Goal: Information Seeking & Learning: Learn about a topic

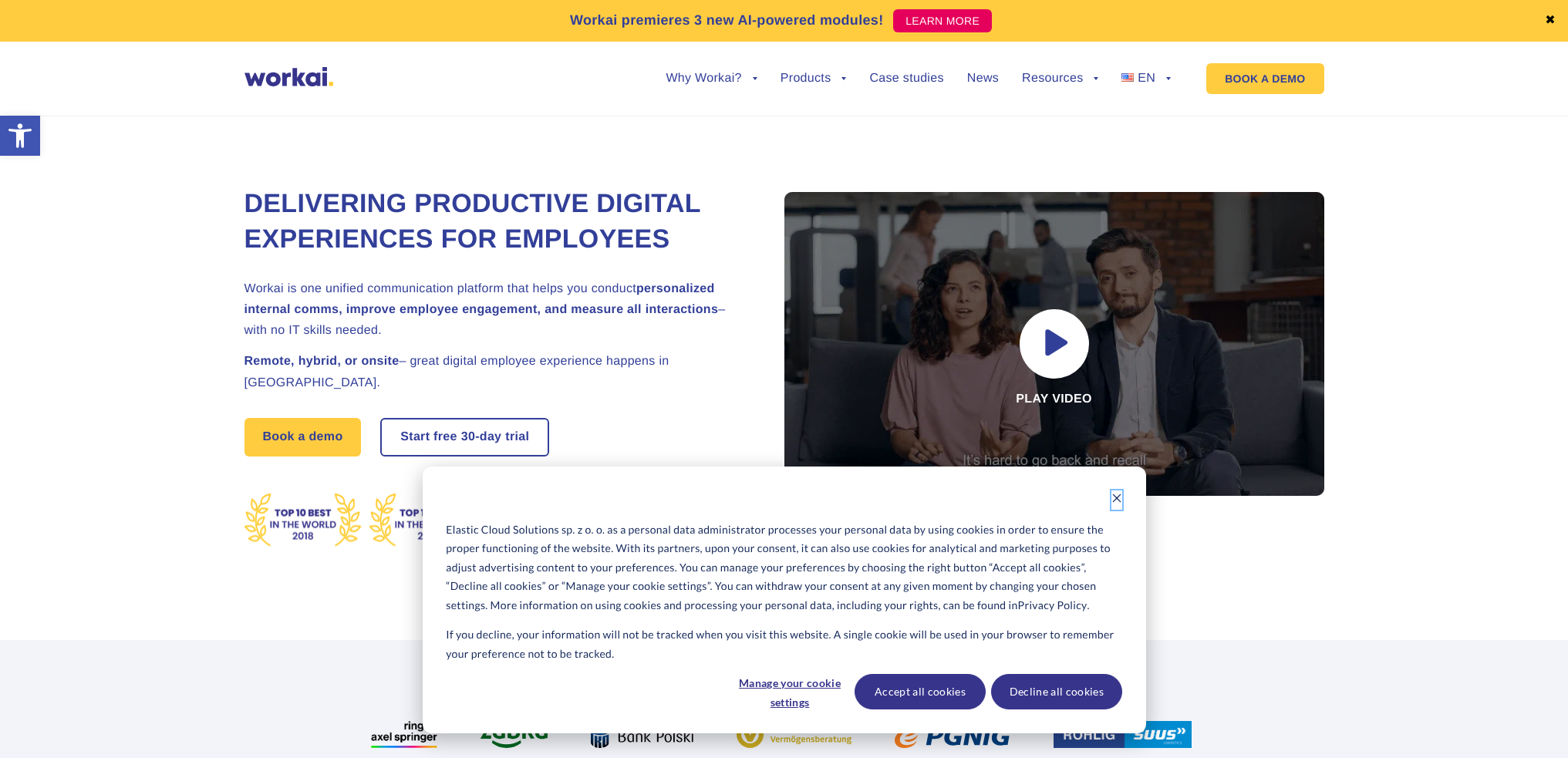
click at [1112, 495] on icon "Dismiss cookie banner" at bounding box center [1117, 498] width 11 height 11
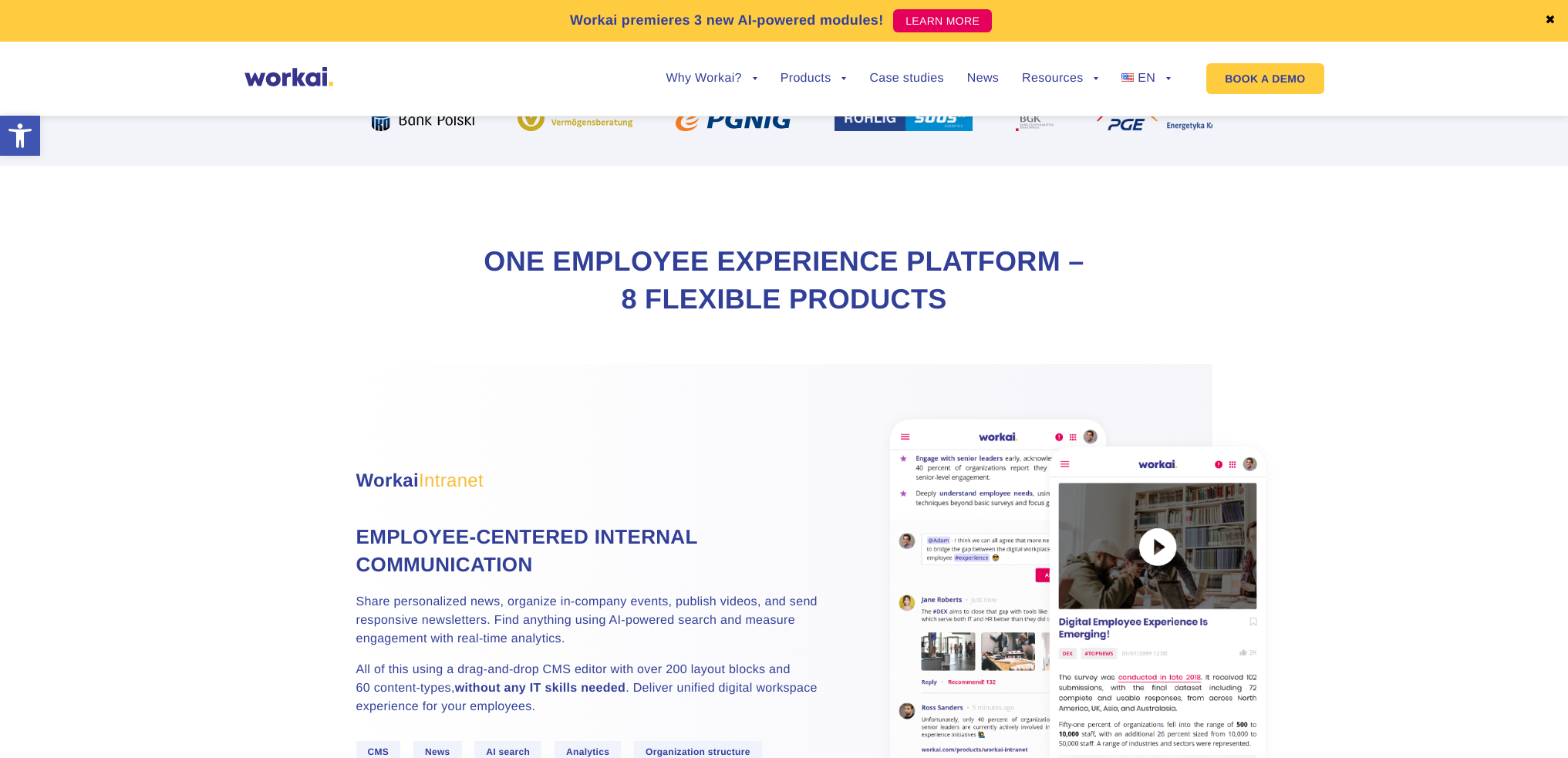
scroll to position [463, 0]
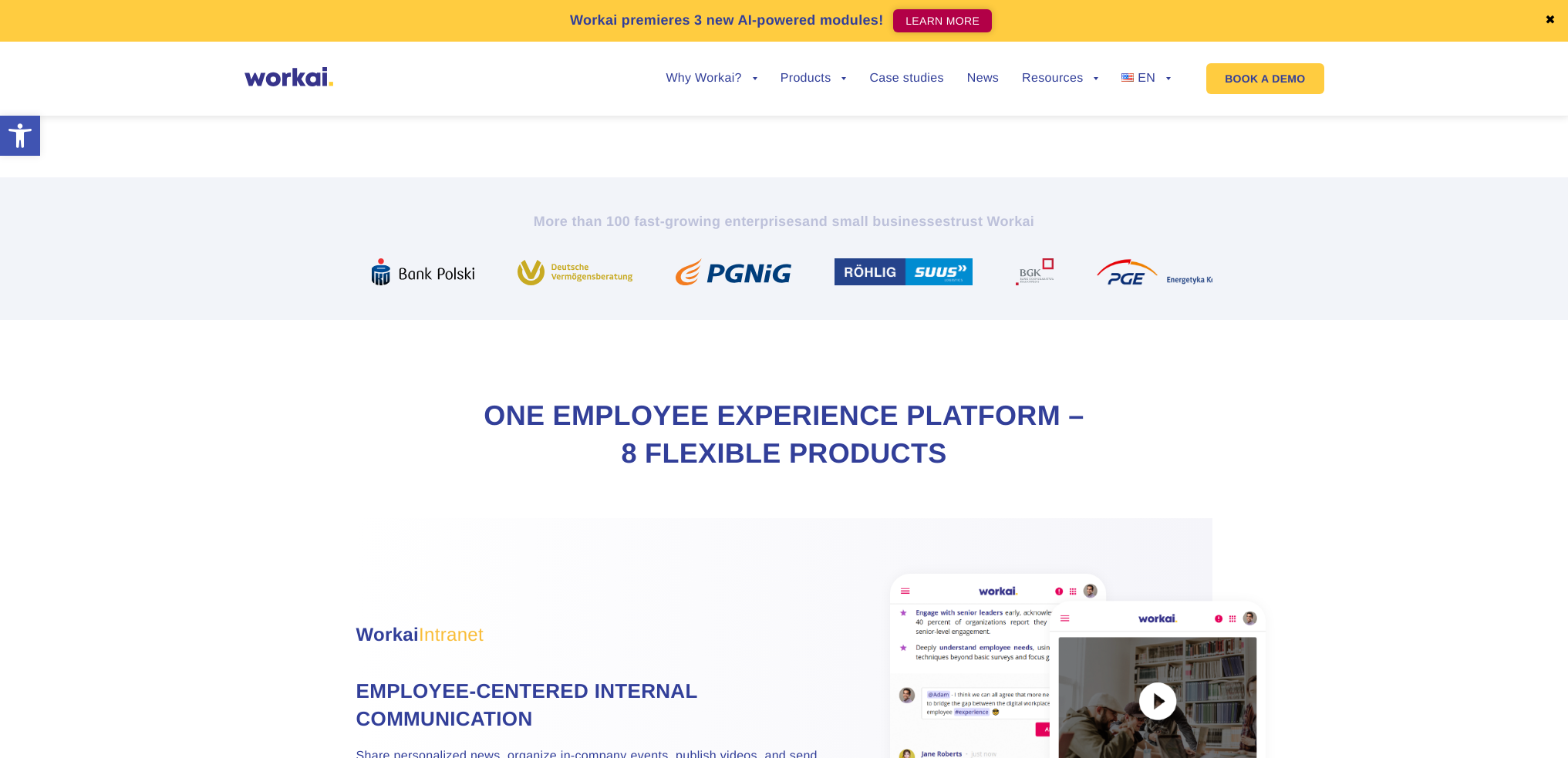
click at [934, 23] on link "LEARN MORE" at bounding box center [941, 20] width 98 height 23
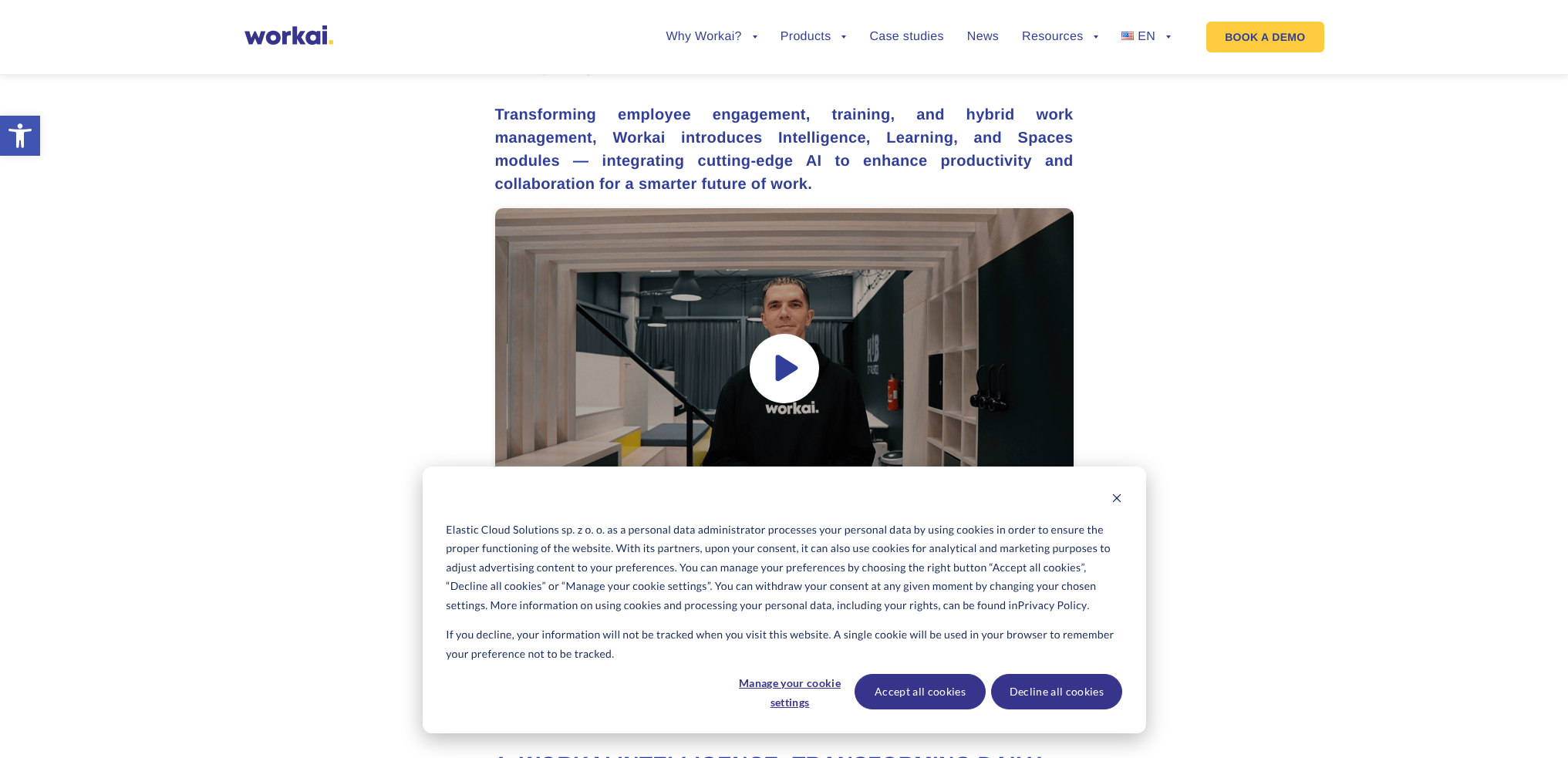
scroll to position [1157, 0]
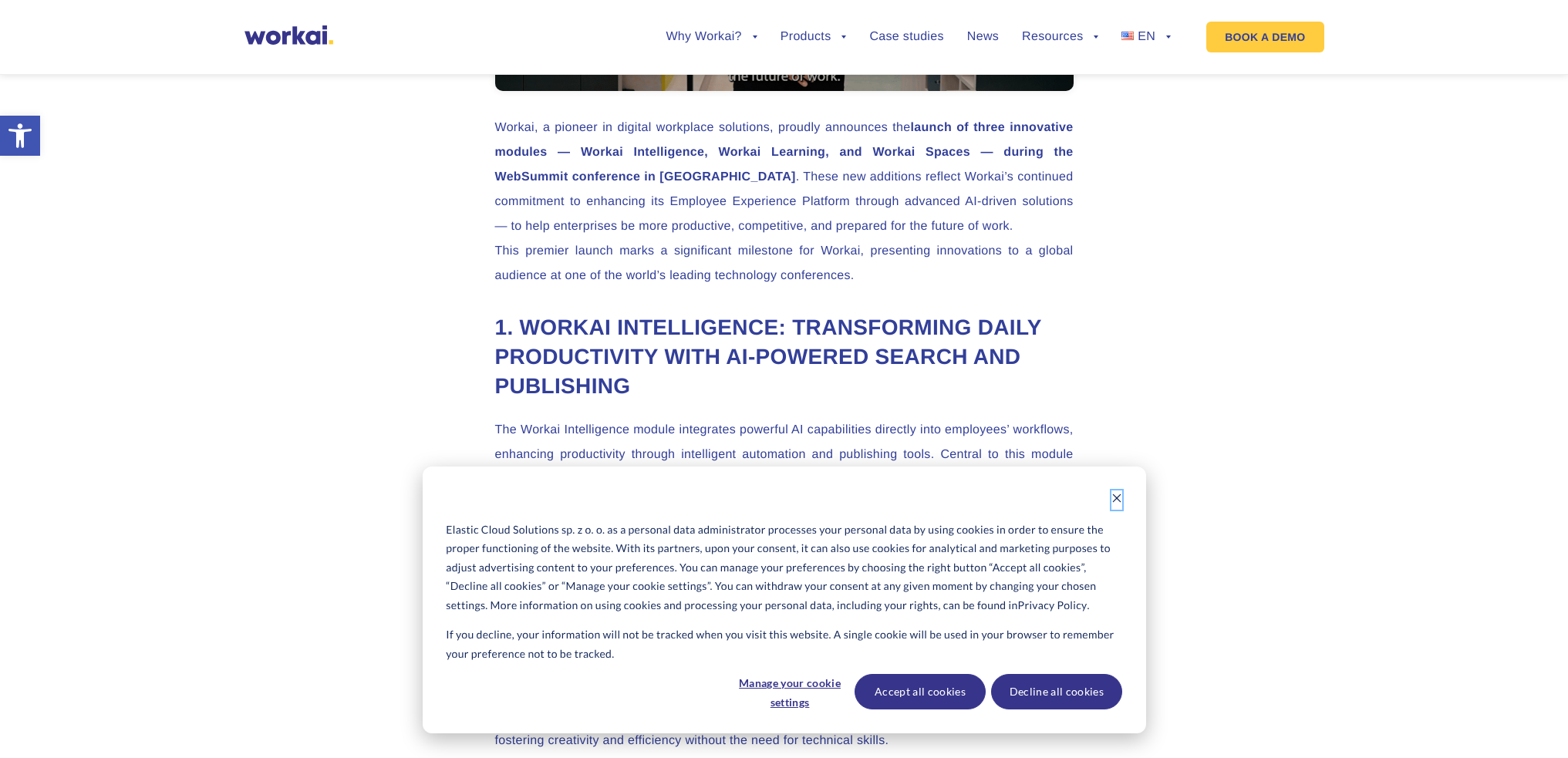
click at [1116, 496] on icon "Dismiss cookie banner" at bounding box center [1117, 498] width 11 height 11
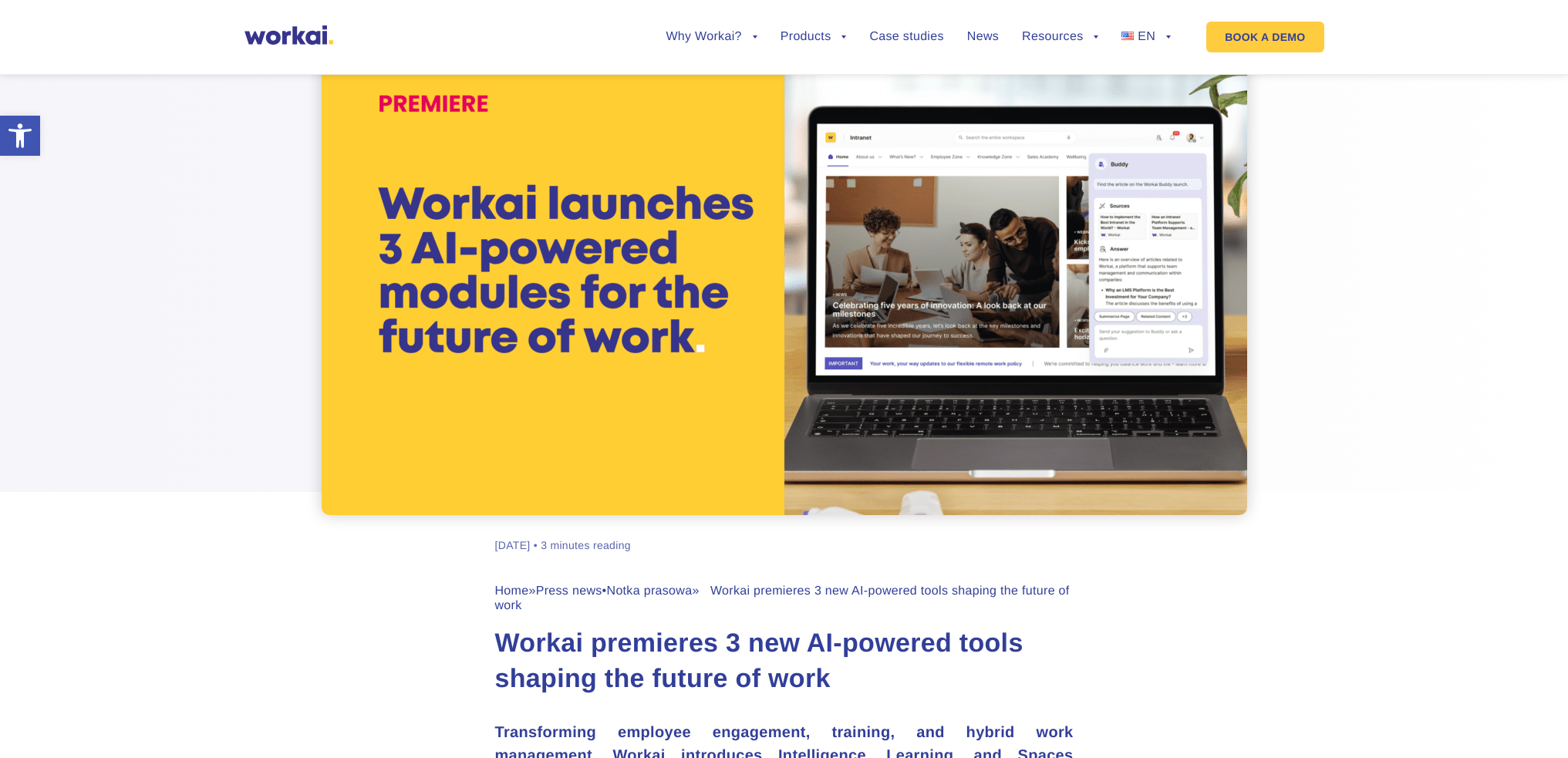
scroll to position [386, 0]
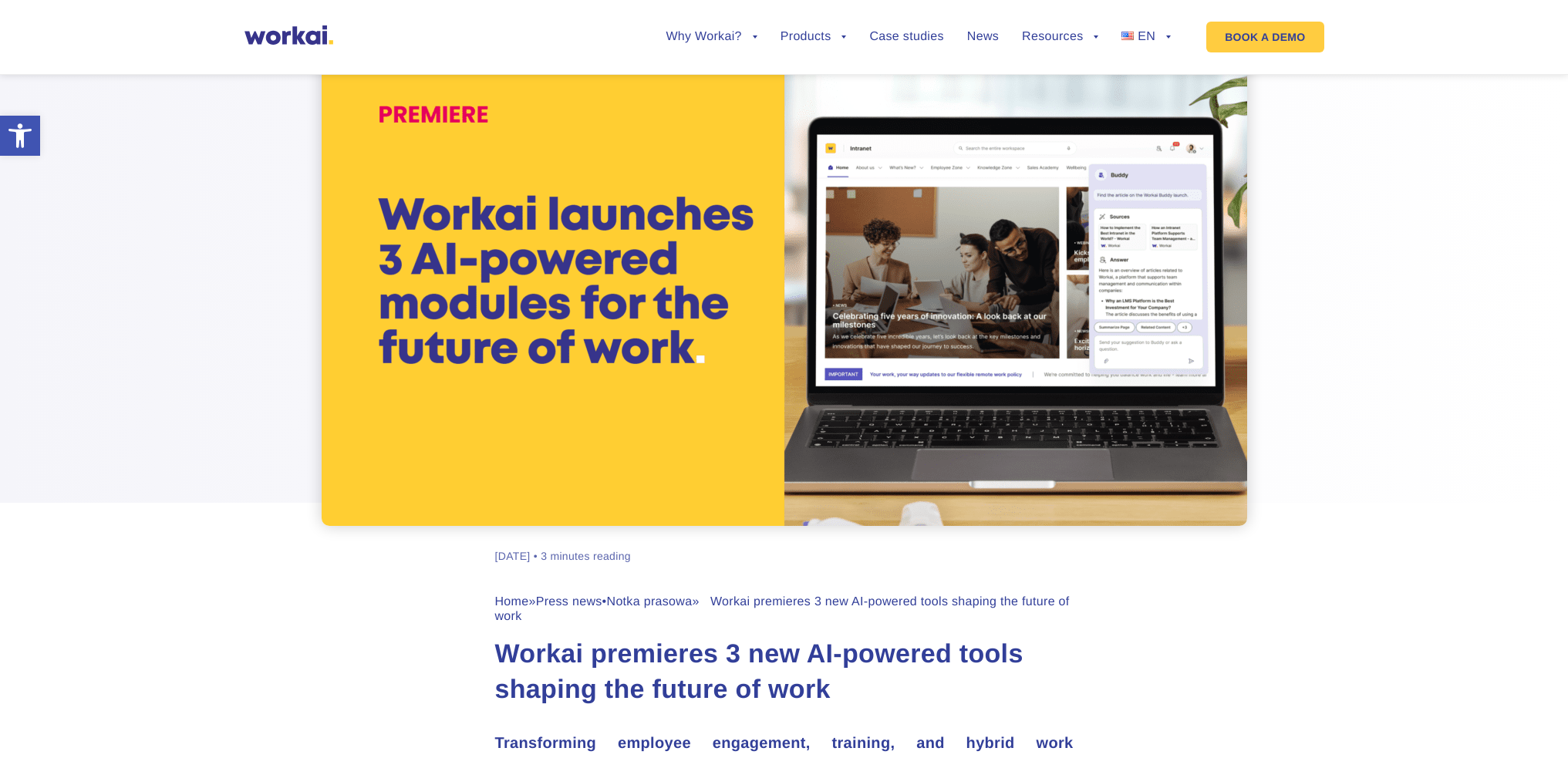
scroll to position [0, 0]
